Goal: Check status: Check status

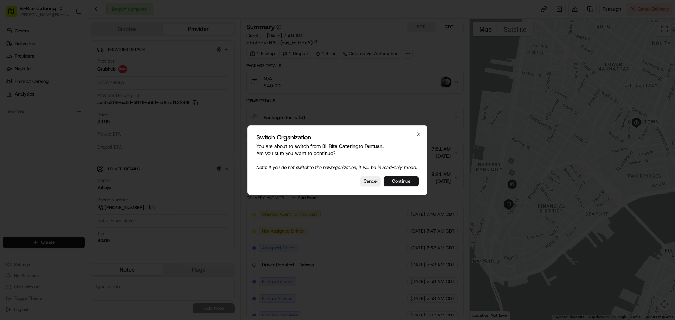
click at [399, 184] on button "Continue" at bounding box center [401, 181] width 35 height 10
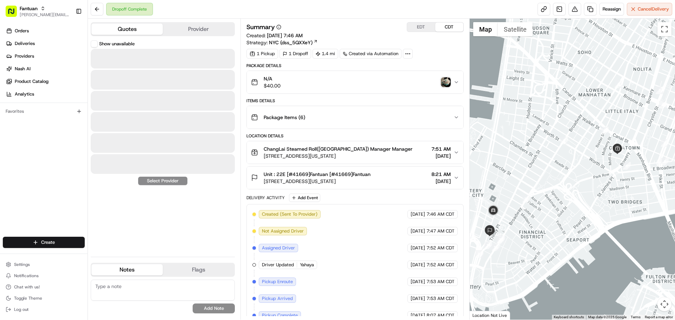
click at [115, 32] on button "Quotes" at bounding box center [126, 29] width 71 height 11
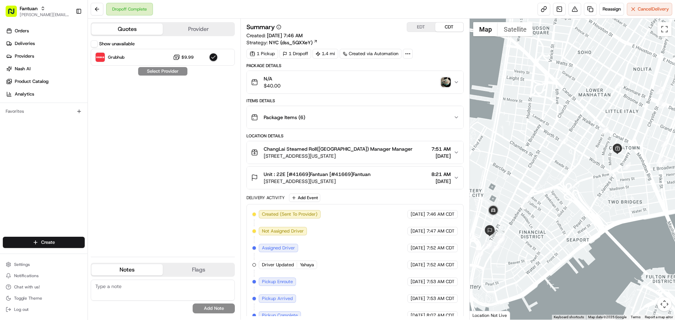
click at [92, 42] on button "Show unavailable" at bounding box center [94, 43] width 7 height 7
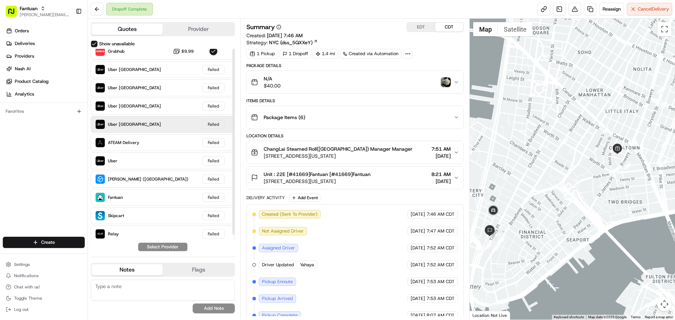
scroll to position [7, 0]
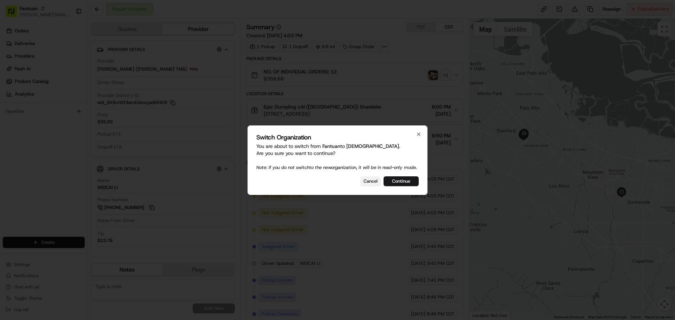
click at [361, 185] on button "Cancel" at bounding box center [370, 181] width 20 height 10
